Goal: Book appointment/travel/reservation

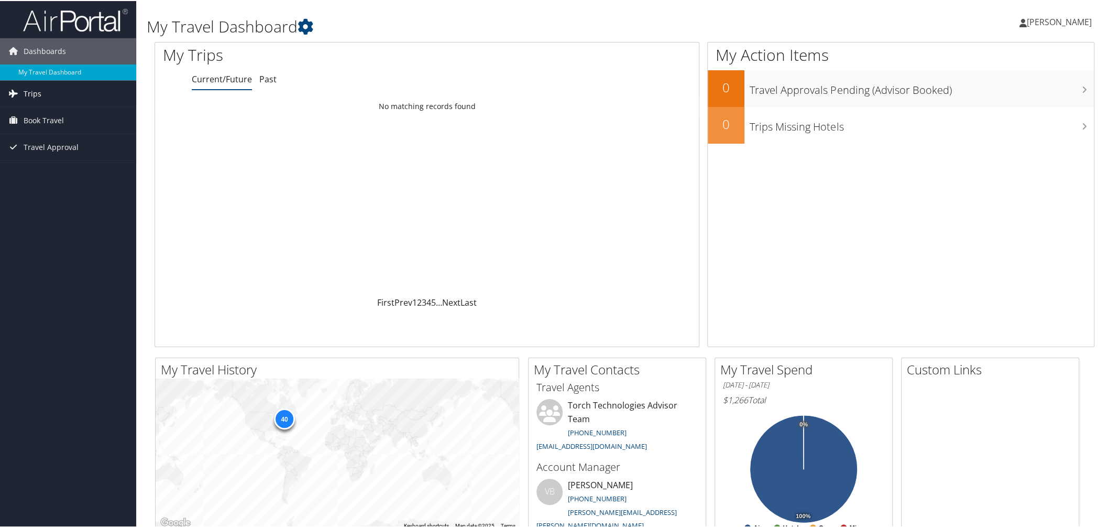
click at [26, 92] on span "Trips" at bounding box center [33, 93] width 18 height 26
click at [40, 165] on span "Book Travel" at bounding box center [44, 167] width 40 height 26
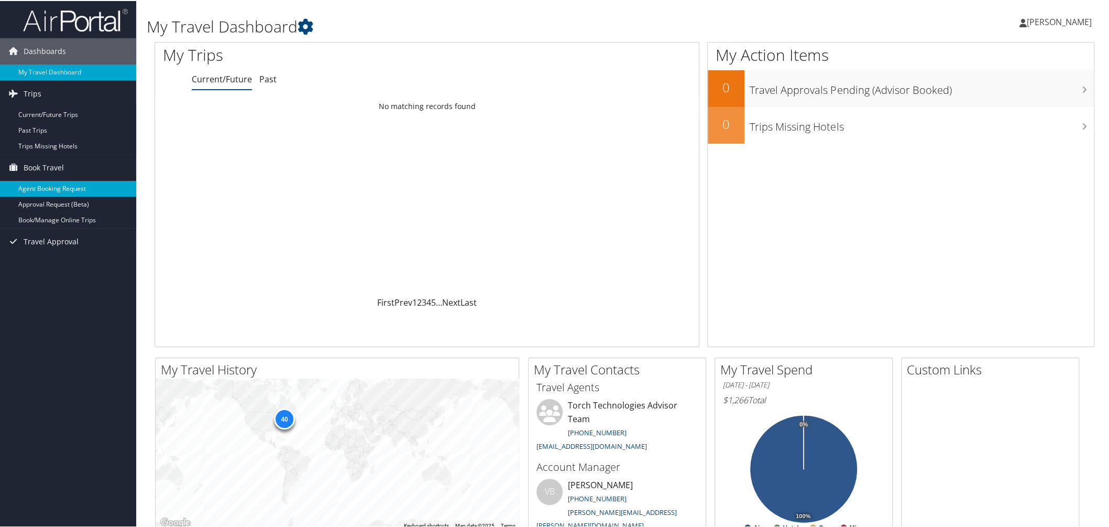
click at [67, 188] on link "Agent Booking Request" at bounding box center [68, 188] width 136 height 16
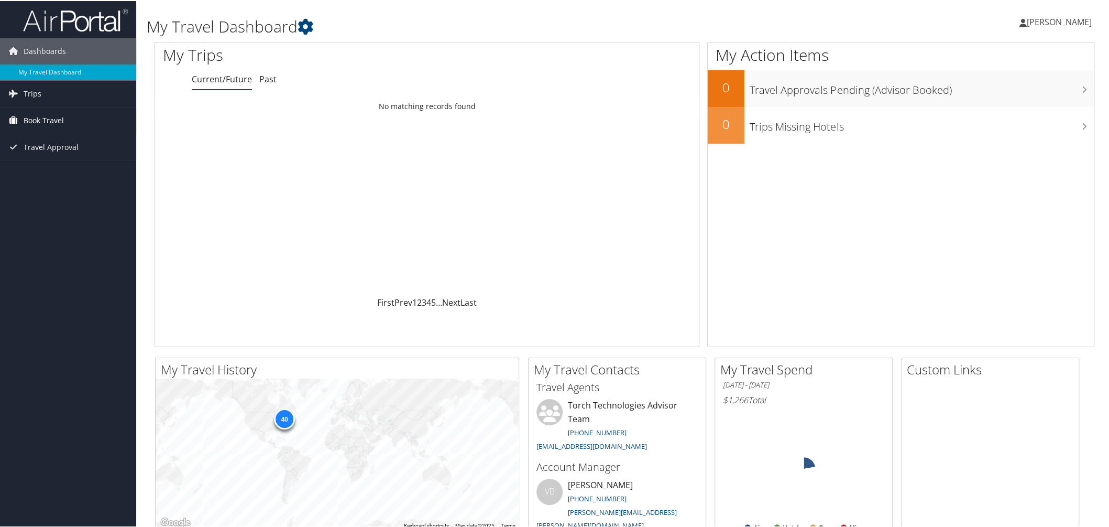
click at [27, 112] on span "Book Travel" at bounding box center [44, 119] width 40 height 26
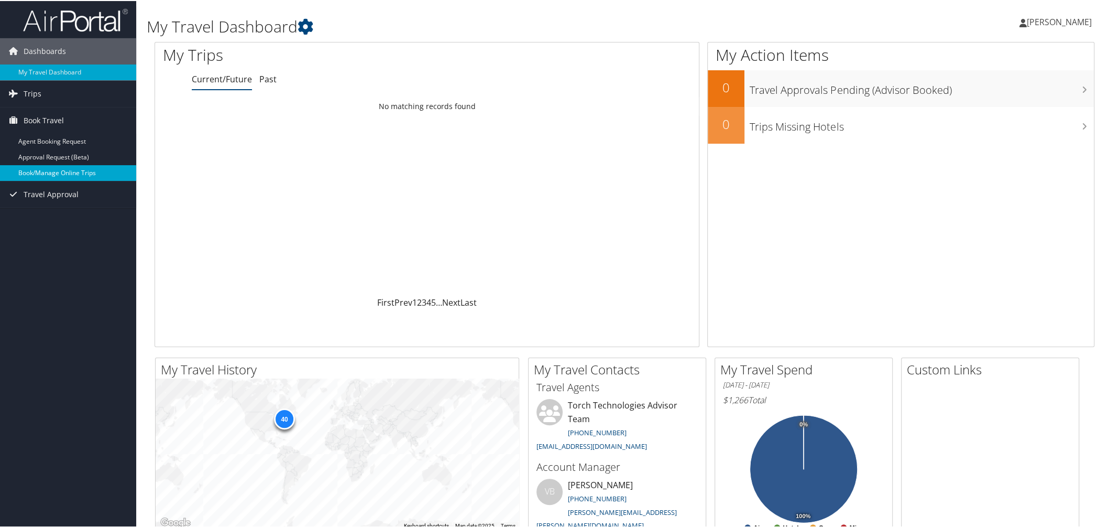
click at [54, 176] on link "Book/Manage Online Trips" at bounding box center [68, 172] width 136 height 16
